Goal: Find specific page/section: Find specific page/section

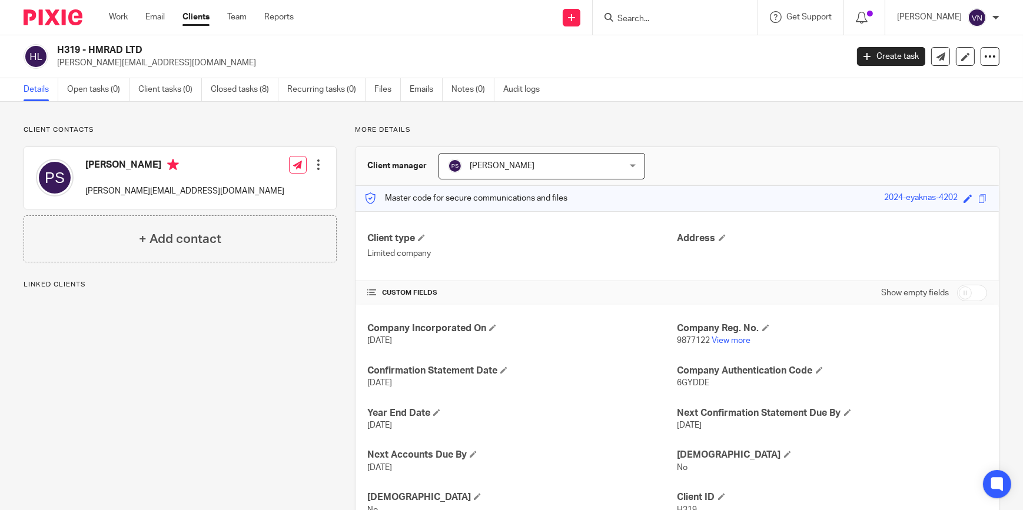
click at [705, 20] on input "Search" at bounding box center [669, 19] width 106 height 11
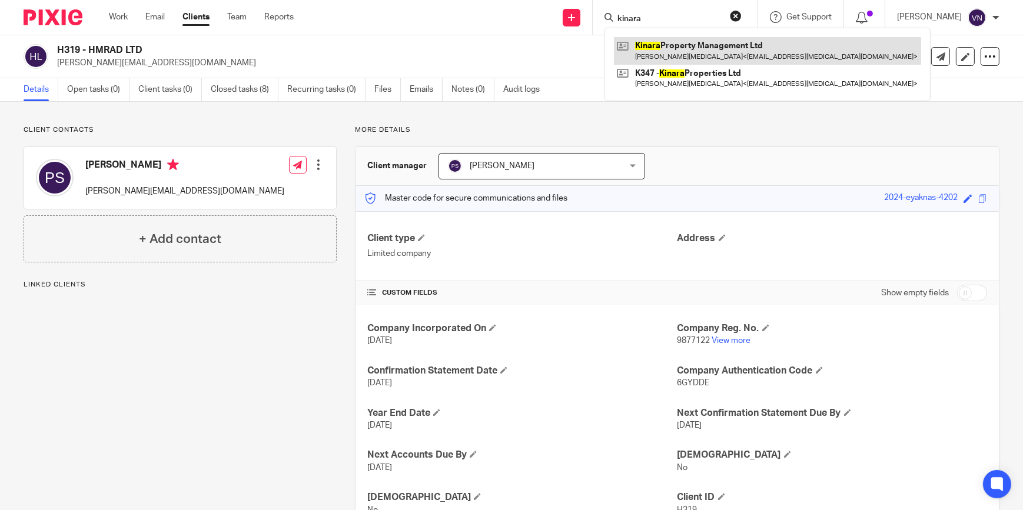
type input "kinara"
click at [735, 41] on link at bounding box center [767, 50] width 307 height 27
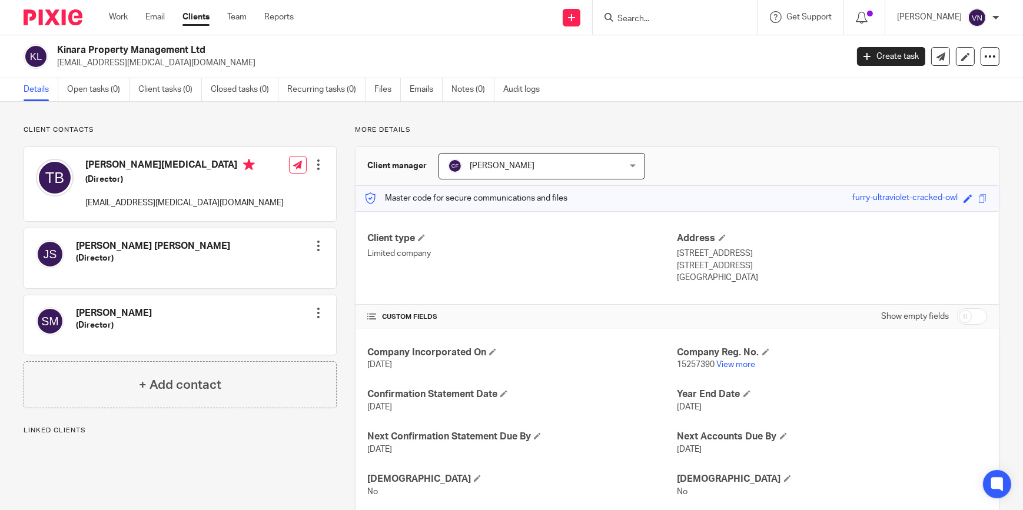
click at [686, 21] on input "Search" at bounding box center [669, 19] width 106 height 11
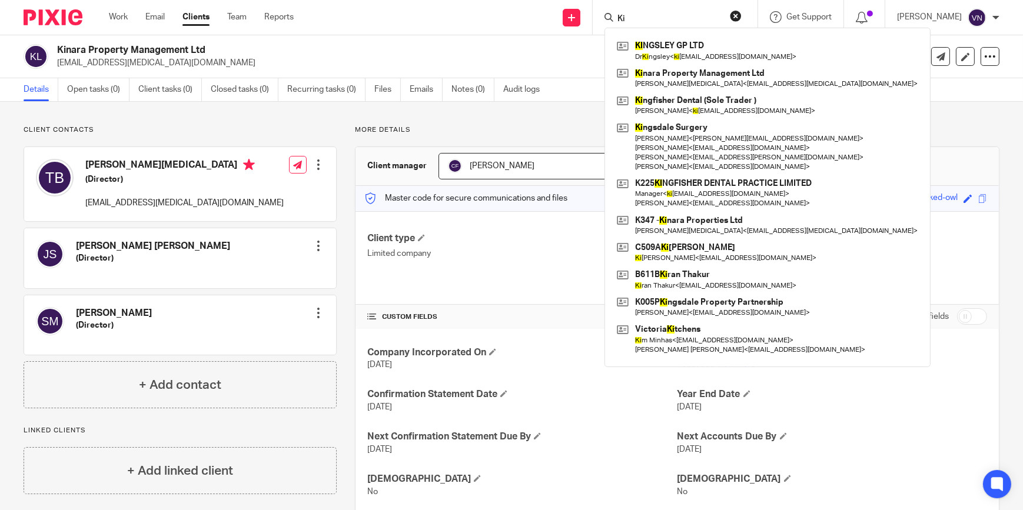
type input "K"
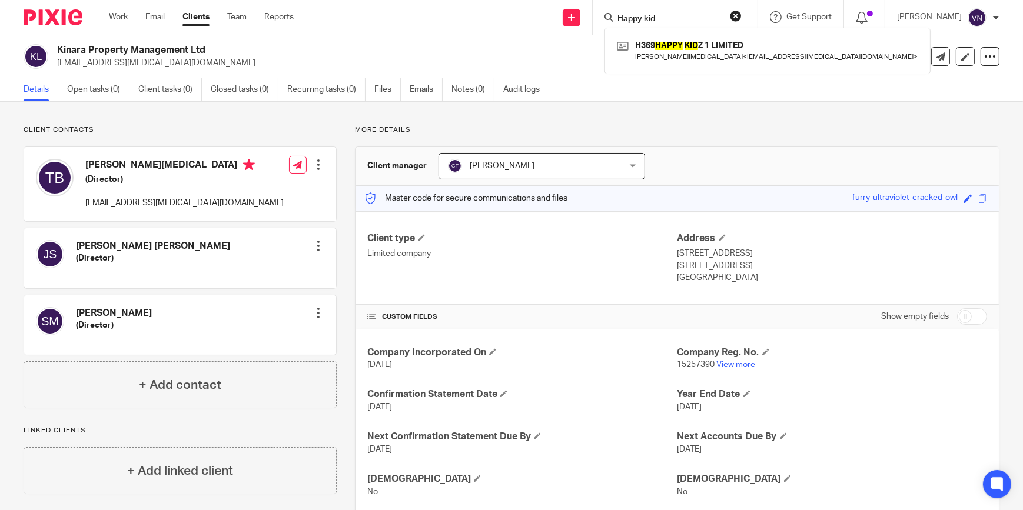
type input "Happy kid"
click button "submit" at bounding box center [0, 0] width 0 height 0
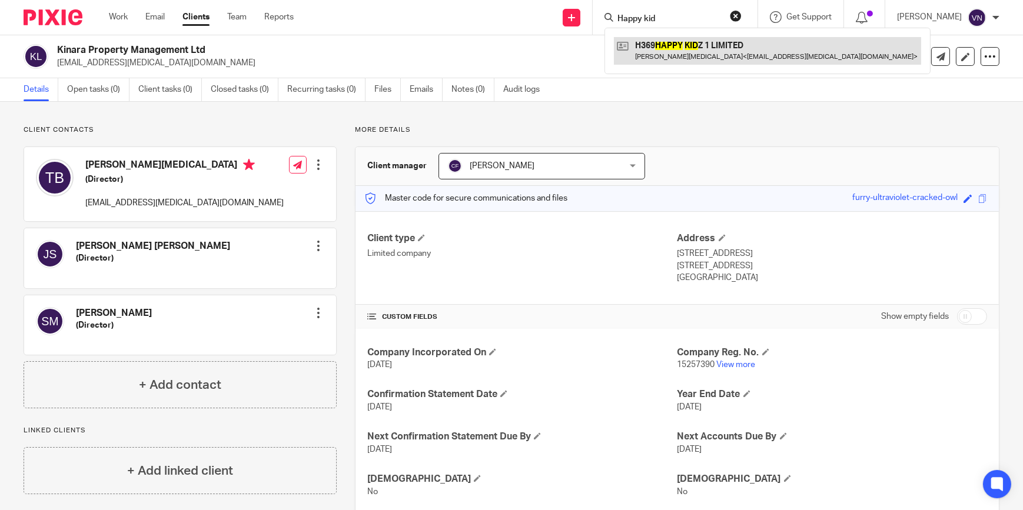
click at [704, 41] on link at bounding box center [767, 50] width 307 height 27
